Goal: Communication & Community: Answer question/provide support

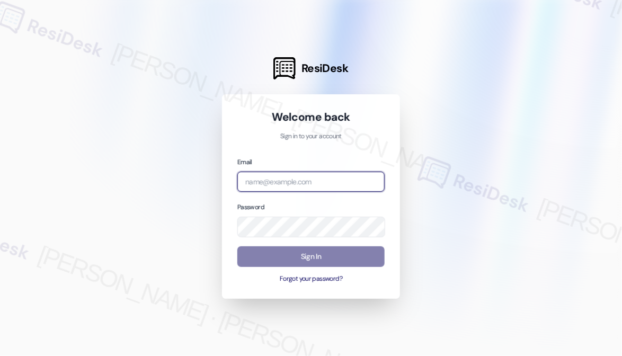
click at [305, 174] on input "email" at bounding box center [310, 182] width 147 height 21
type input "[EMAIL_ADDRESS][PERSON_NAME][PERSON_NAME][DOMAIN_NAME]"
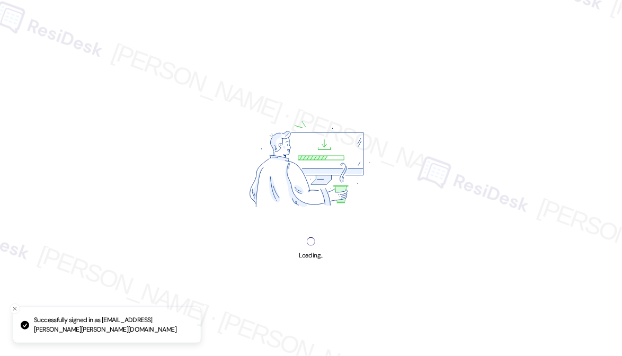
click at [318, 132] on img at bounding box center [311, 166] width 190 height 142
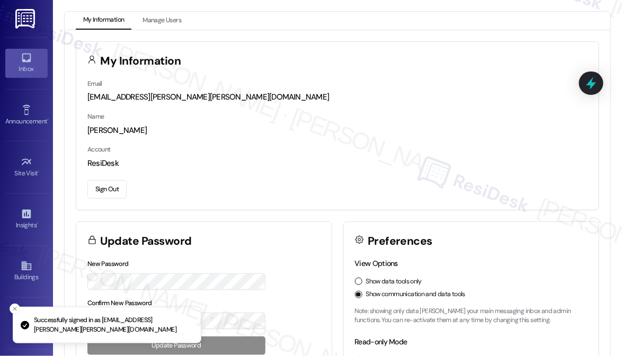
click at [20, 69] on div "Inbox" at bounding box center [26, 69] width 53 height 11
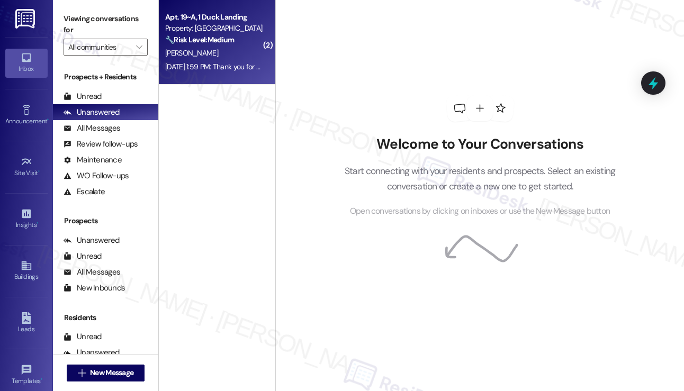
click at [248, 58] on div "[PERSON_NAME]" at bounding box center [214, 53] width 100 height 13
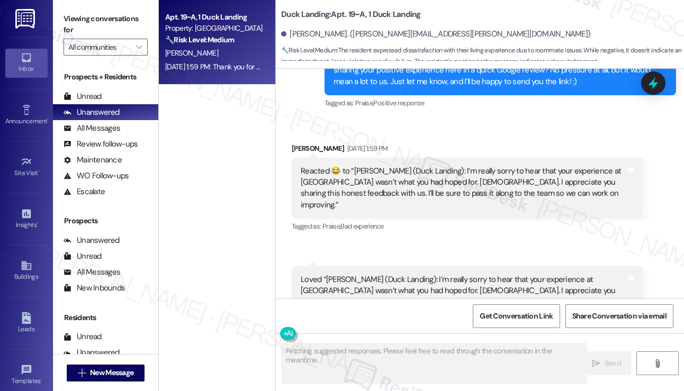
scroll to position [10847, 0]
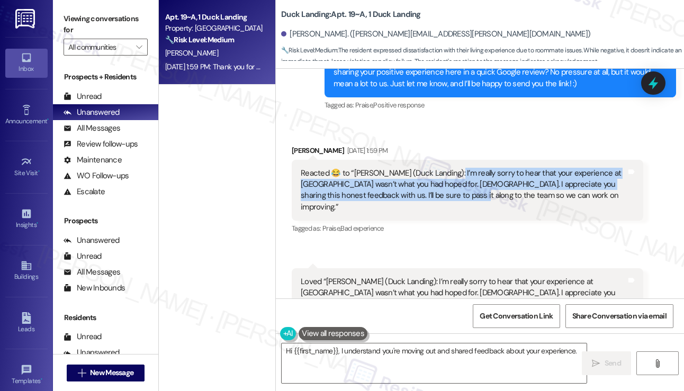
drag, startPoint x: 446, startPoint y: 116, endPoint x: 472, endPoint y: 131, distance: 29.6
click at [472, 168] on div "Reacted 😂 to “[PERSON_NAME] (Duck Landing): I’m really sorry to hear that your …" at bounding box center [464, 191] width 326 height 46
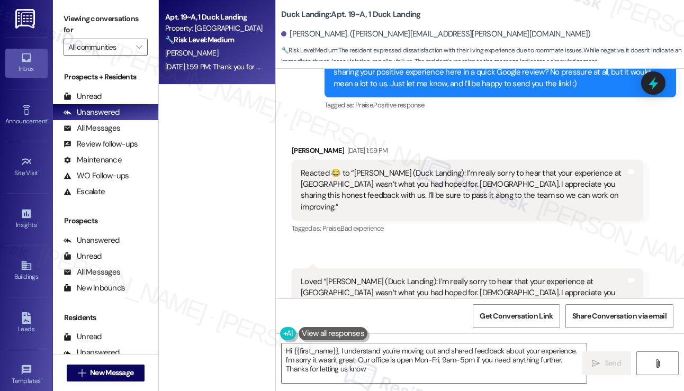
type textarea "Hi {{first_name}}, I understand you're moving out and shared feedback about you…"
click at [472, 168] on div "Reacted 😂 to “[PERSON_NAME] (Duck Landing): I’m really sorry to hear that your …" at bounding box center [464, 191] width 326 height 46
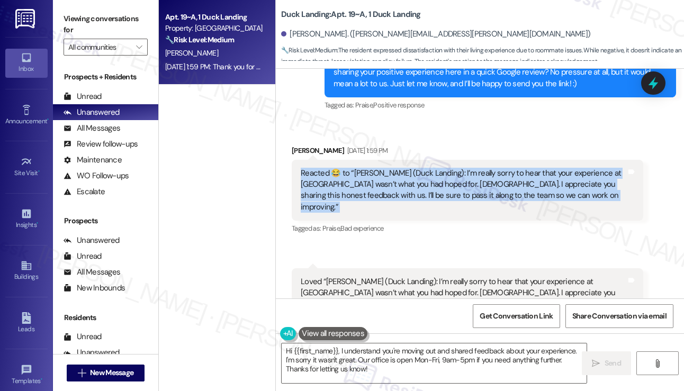
click at [472, 168] on div "Reacted 😂 to “[PERSON_NAME] (Duck Landing): I’m really sorry to hear that your …" at bounding box center [464, 191] width 326 height 46
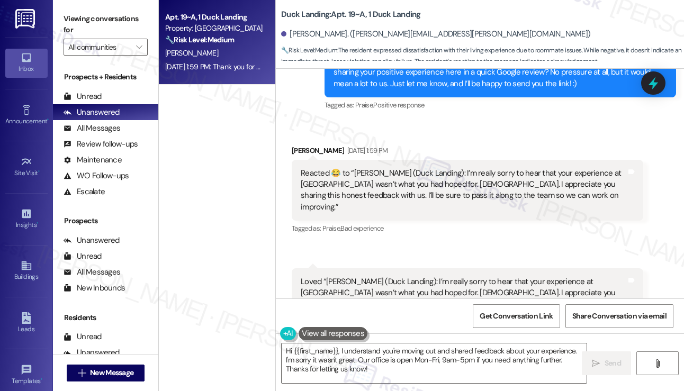
click at [362, 276] on div "Loved “[PERSON_NAME] (Duck Landing): I’m really sorry to hear that your experie…" at bounding box center [464, 299] width 326 height 46
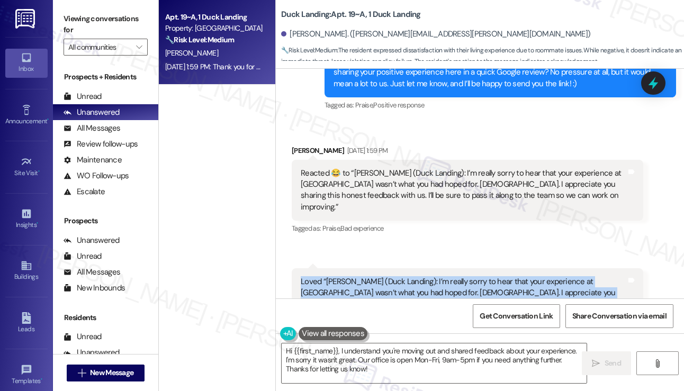
click at [362, 276] on div "Loved “[PERSON_NAME] (Duck Landing): I’m really sorry to hear that your experie…" at bounding box center [464, 299] width 326 height 46
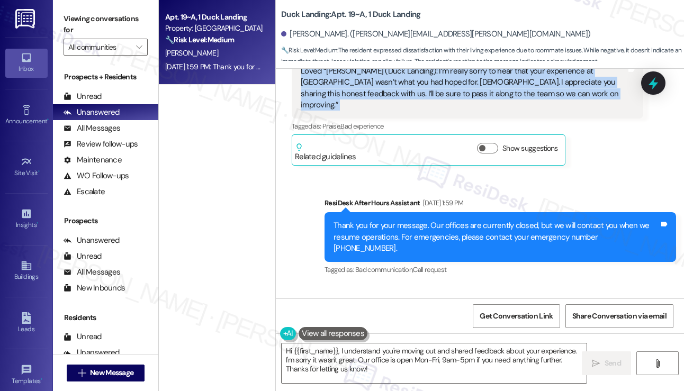
scroll to position [11059, 0]
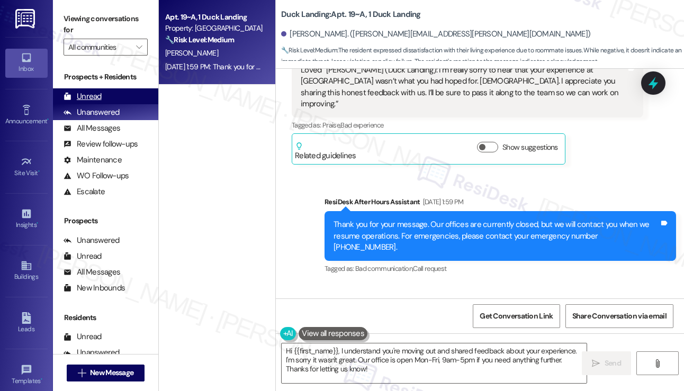
click at [104, 96] on div "Unread (0)" at bounding box center [105, 96] width 105 height 16
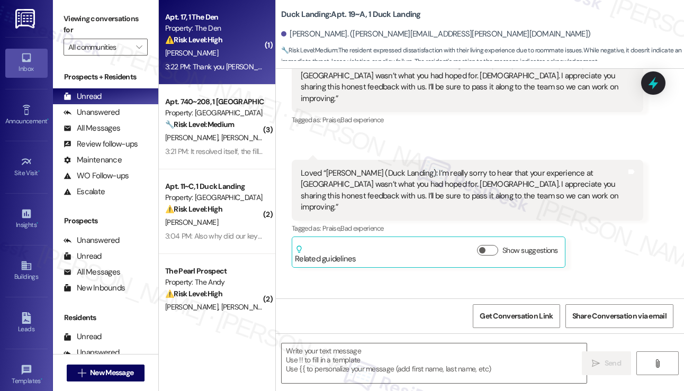
type textarea "Fetching suggested responses. Please feel free to read through the conversation…"
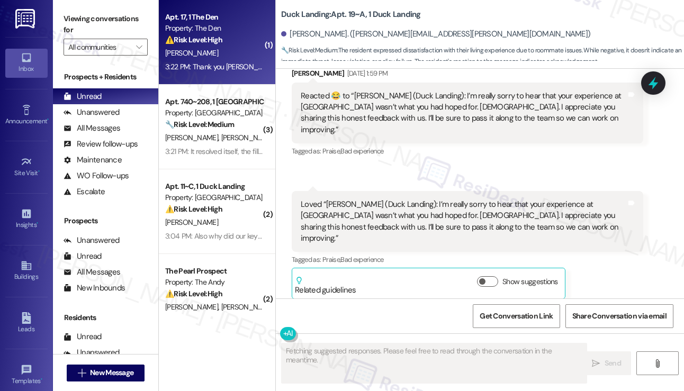
scroll to position [10849, 0]
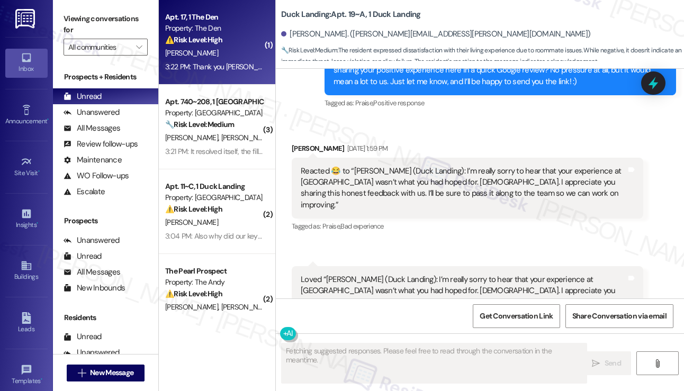
click at [229, 47] on div "[PERSON_NAME]" at bounding box center [214, 53] width 100 height 13
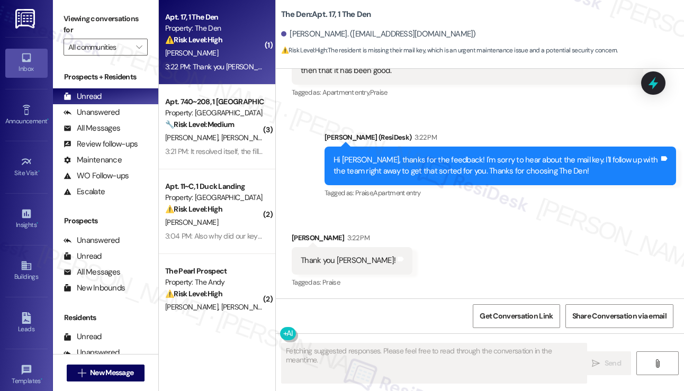
scroll to position [265, 0]
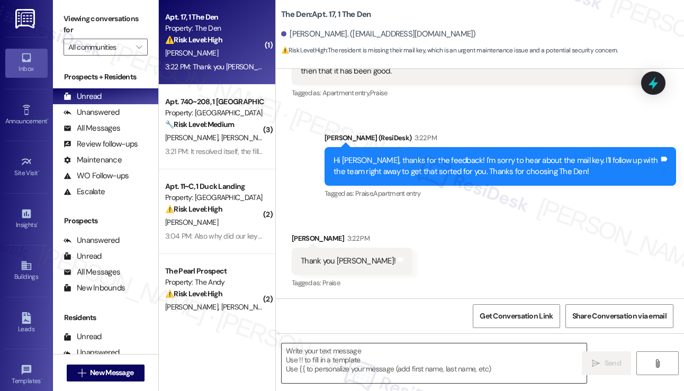
click at [357, 351] on textarea at bounding box center [434, 364] width 305 height 40
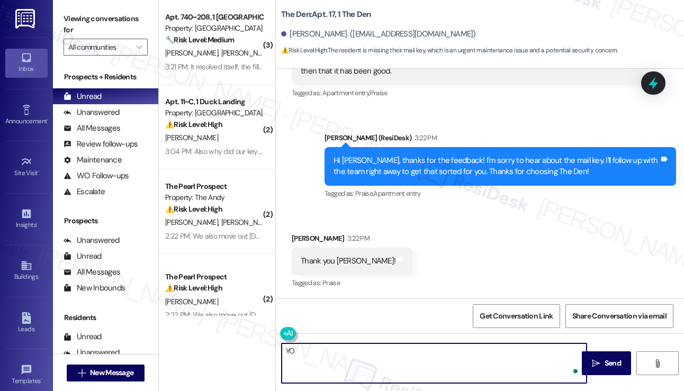
type textarea "Y"
click at [333, 351] on textarea "You're welcome! If you have questions or any property-related concerns, please …" at bounding box center [434, 364] width 305 height 40
click at [304, 235] on div "[PERSON_NAME] 3:22 PM" at bounding box center [352, 240] width 121 height 15
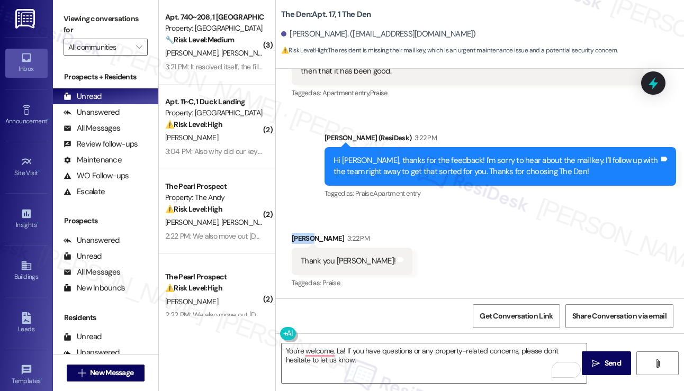
click at [304, 235] on div "[PERSON_NAME] 3:22 PM" at bounding box center [352, 240] width 121 height 15
copy div "[PERSON_NAME]"
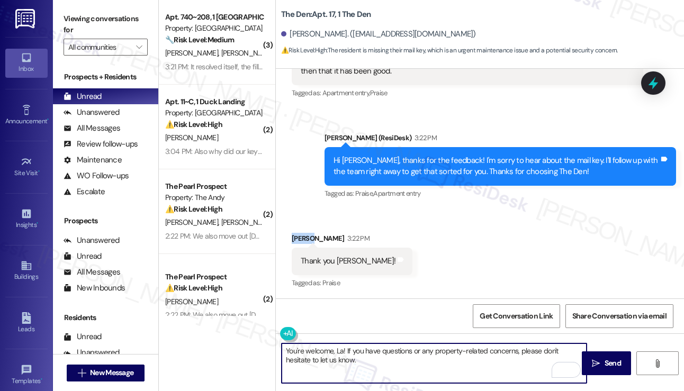
click at [336, 350] on textarea "You're welcome, La! If you have questions or any property-related concerns, ple…" at bounding box center [434, 364] width 305 height 40
paste textarea "urn"
click at [388, 355] on textarea "You're welcome, [PERSON_NAME]! If you have questions or any property-related co…" at bounding box center [434, 364] width 305 height 40
type textarea "You're welcome, [PERSON_NAME]! If you have questions or any property-related co…"
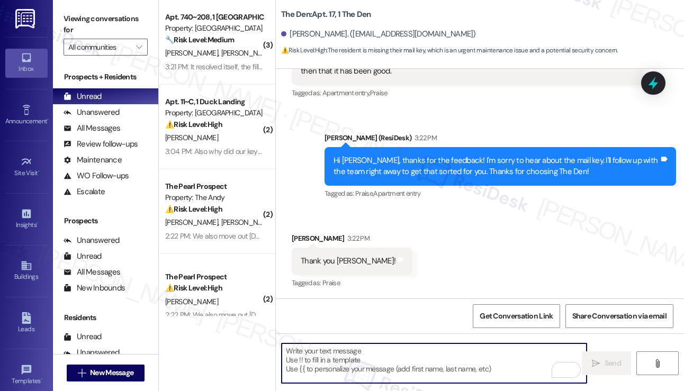
scroll to position [350, 0]
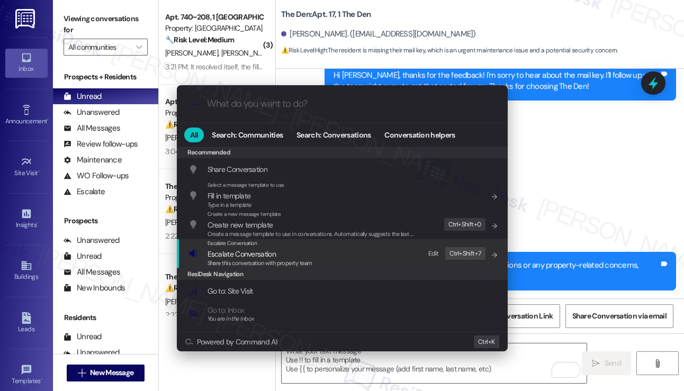
click at [358, 256] on div "Escalate Conversation Escalate Conversation Share this conversation with proper…" at bounding box center [343, 253] width 310 height 29
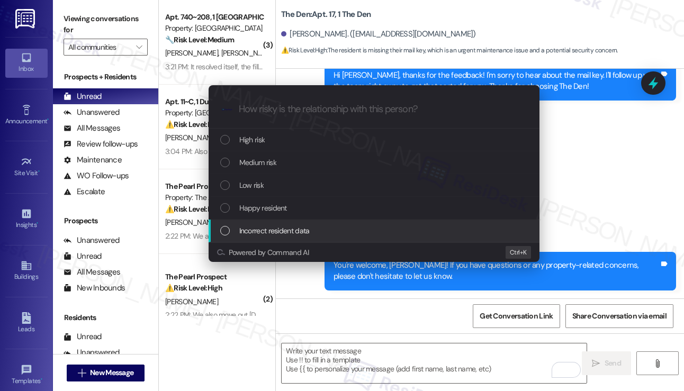
click at [605, 186] on div "Escalate Conversation How risky is the relationship with this person? Topics (e…" at bounding box center [342, 195] width 684 height 391
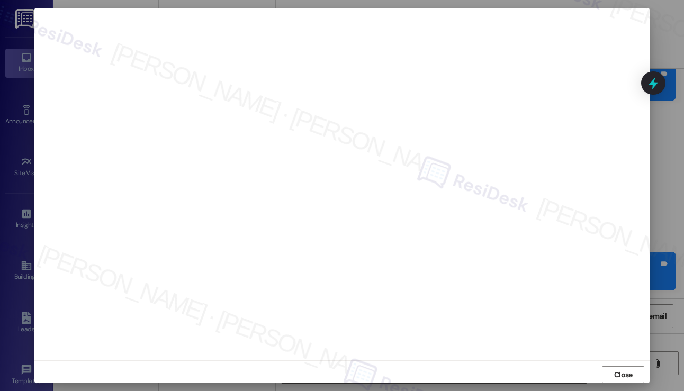
scroll to position [0, 0]
click at [614, 355] on span "Close" at bounding box center [623, 375] width 23 height 16
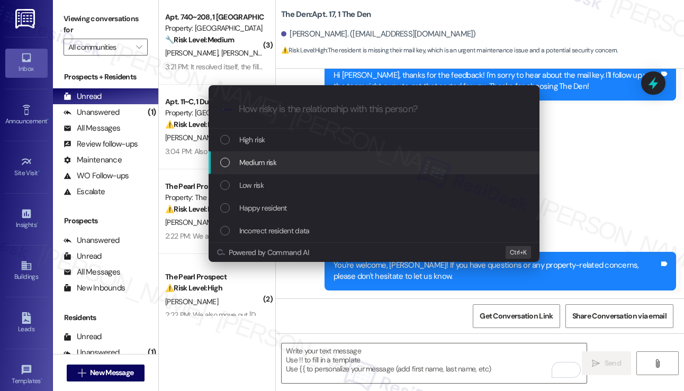
click at [481, 160] on div "Medium risk" at bounding box center [375, 163] width 310 height 12
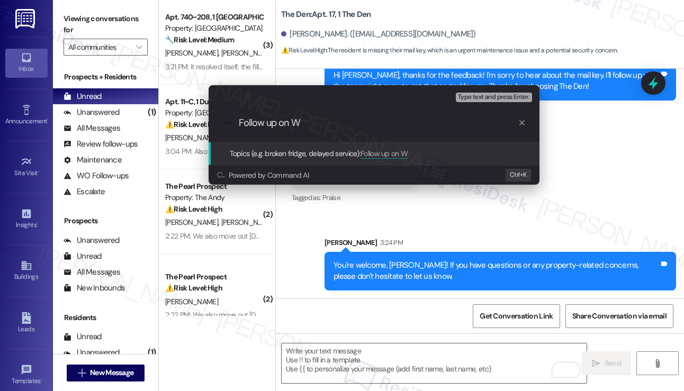
scroll to position [424, 0]
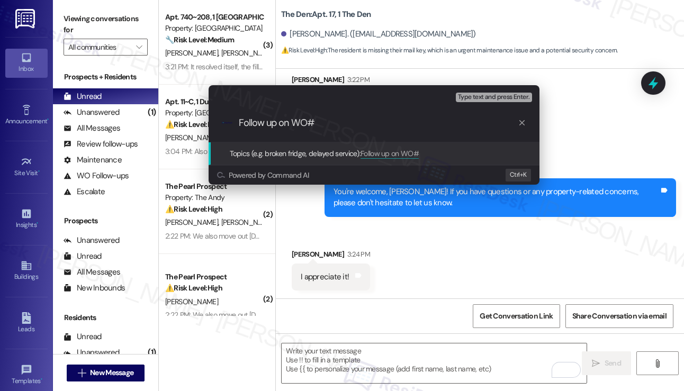
paste input "8479755"
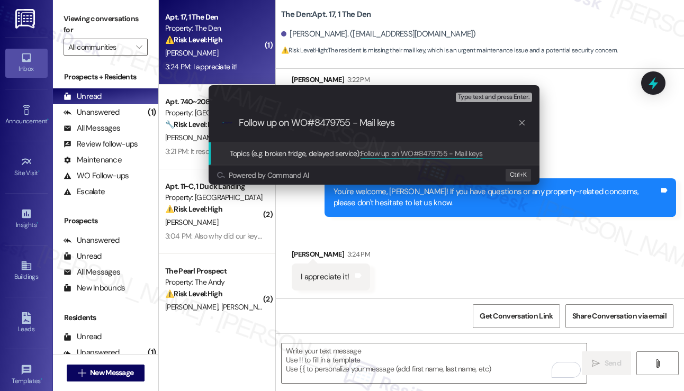
click at [420, 131] on div ".cls-1{fill:#0a055f;}.cls-2{fill:#0cc4c4;} resideskLogoBlueOrange Follow up on …" at bounding box center [374, 123] width 331 height 38
drag, startPoint x: 359, startPoint y: 122, endPoint x: 392, endPoint y: 121, distance: 32.9
click at [360, 122] on input "Follow up on WO#8479755 - Mail keys" at bounding box center [378, 123] width 279 height 11
type input "Follow up on WO#8479755 - request for Mail keys"
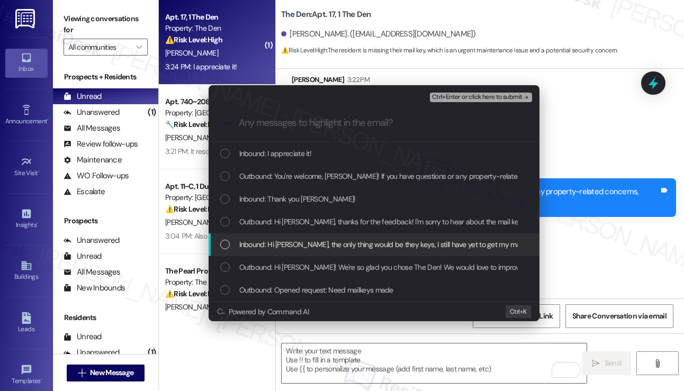
click at [339, 247] on span "Inbound: Hi [PERSON_NAME], the only thing would be they keys, I still have yet …" at bounding box center [439, 245] width 401 height 12
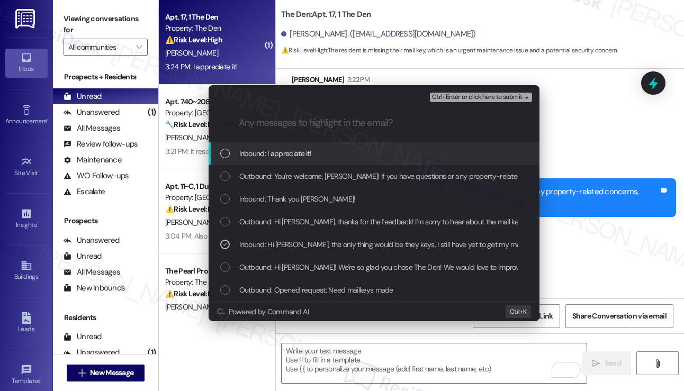
click at [493, 95] on span "Ctrl+Enter or click here to submit" at bounding box center [477, 97] width 91 height 7
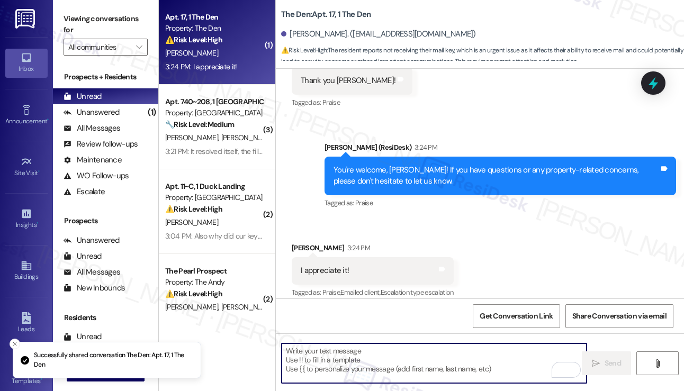
scroll to position [455, 0]
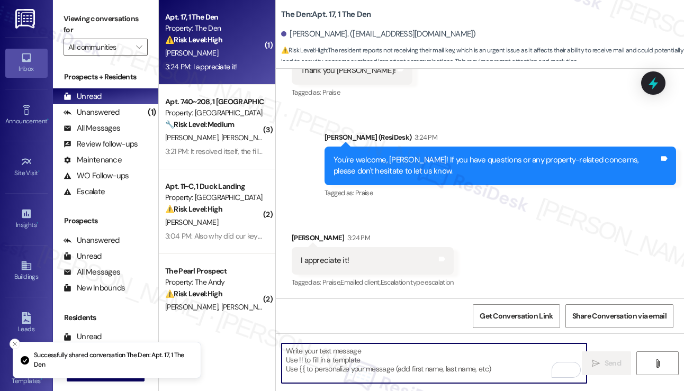
click at [352, 355] on textarea "To enrich screen reader interactions, please activate Accessibility in Grammarl…" at bounding box center [434, 364] width 305 height 40
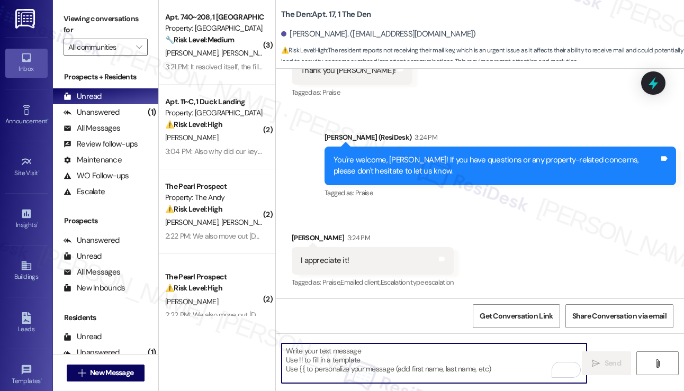
click at [361, 154] on div "You're welcome, [PERSON_NAME]! If you have questions or any property-related co…" at bounding box center [501, 166] width 352 height 39
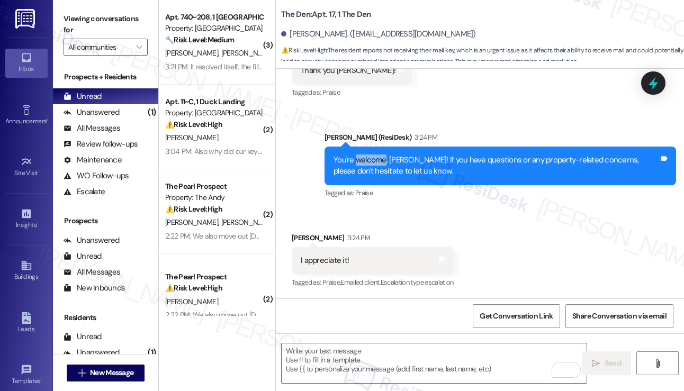
click at [361, 154] on div "You're welcome, [PERSON_NAME]! If you have questions or any property-related co…" at bounding box center [501, 166] width 352 height 39
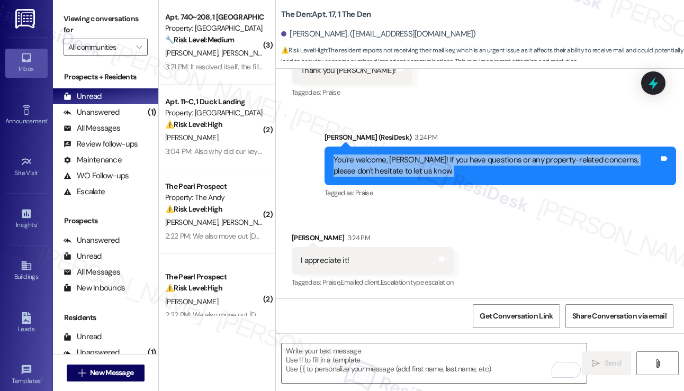
click at [361, 154] on div "You're welcome, [PERSON_NAME]! If you have questions or any property-related co…" at bounding box center [501, 166] width 352 height 39
click at [384, 166] on div "You're welcome, [PERSON_NAME]! If you have questions or any property-related co…" at bounding box center [497, 166] width 326 height 23
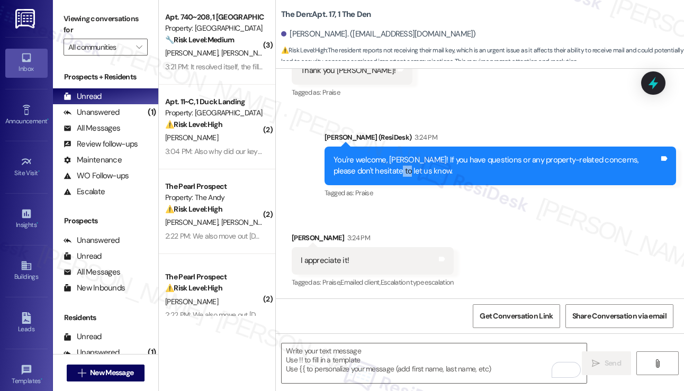
click at [384, 166] on div "You're welcome, [PERSON_NAME]! If you have questions or any property-related co…" at bounding box center [497, 166] width 326 height 23
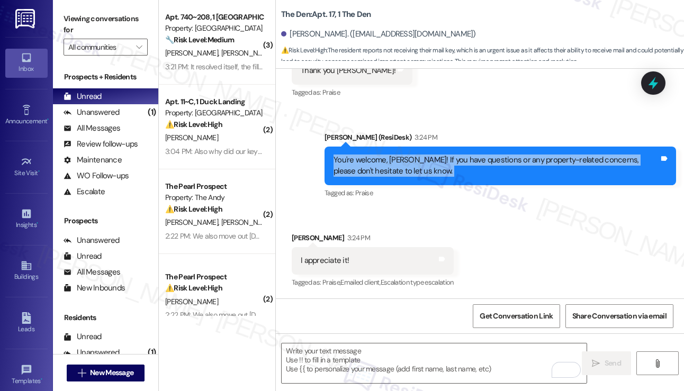
click at [384, 166] on div "You're welcome, [PERSON_NAME]! If you have questions or any property-related co…" at bounding box center [497, 166] width 326 height 23
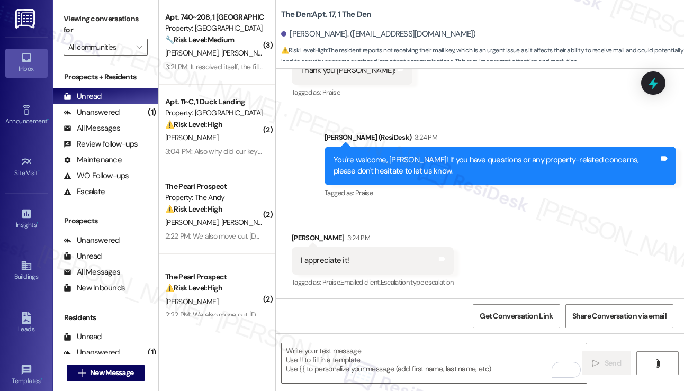
click at [356, 254] on div "I appreciate it! Tags and notes" at bounding box center [373, 260] width 162 height 27
copy div "I appreciate it! Tags and notes"
click at [69, 20] on label "Viewing conversations for" at bounding box center [106, 25] width 84 height 28
